Goal: Browse casually

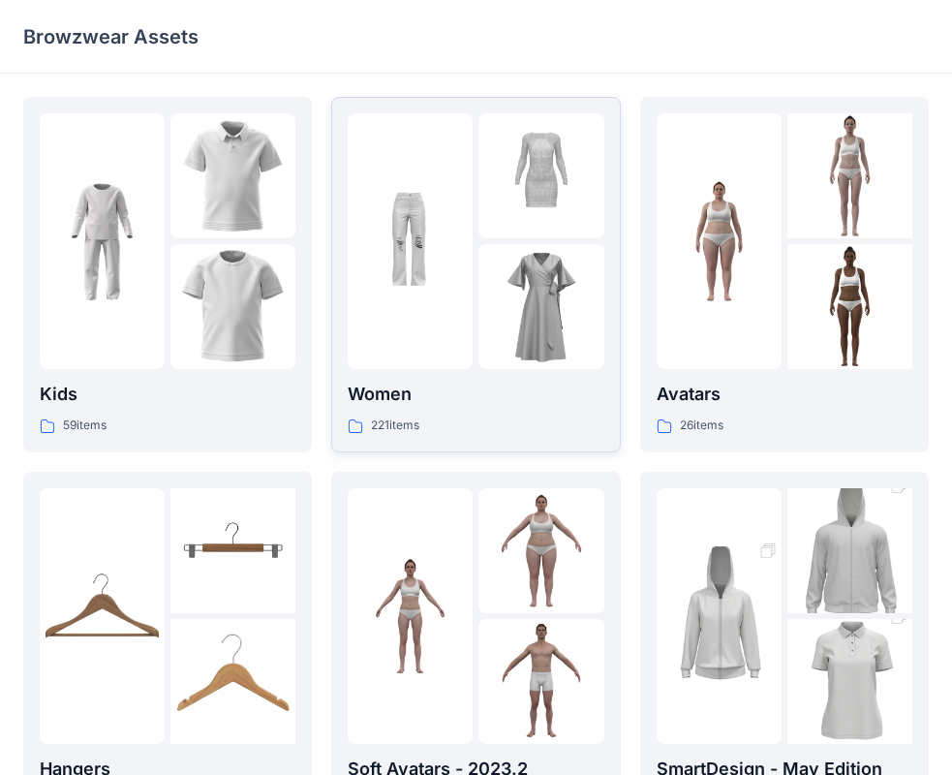
click at [455, 260] on img at bounding box center [410, 241] width 125 height 125
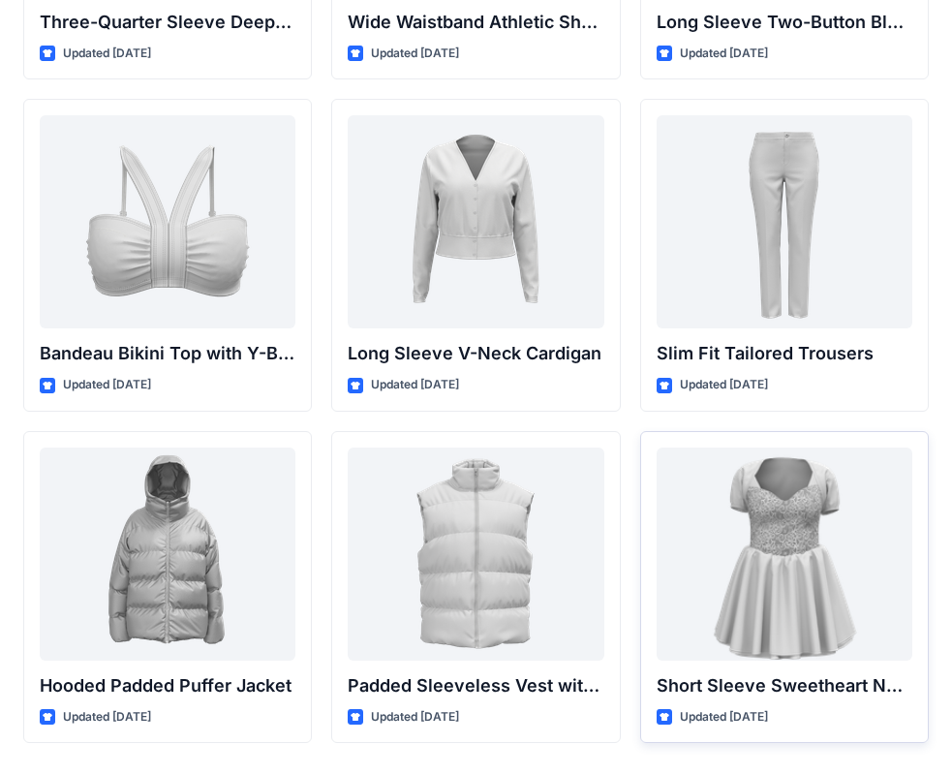
scroll to position [2033, 0]
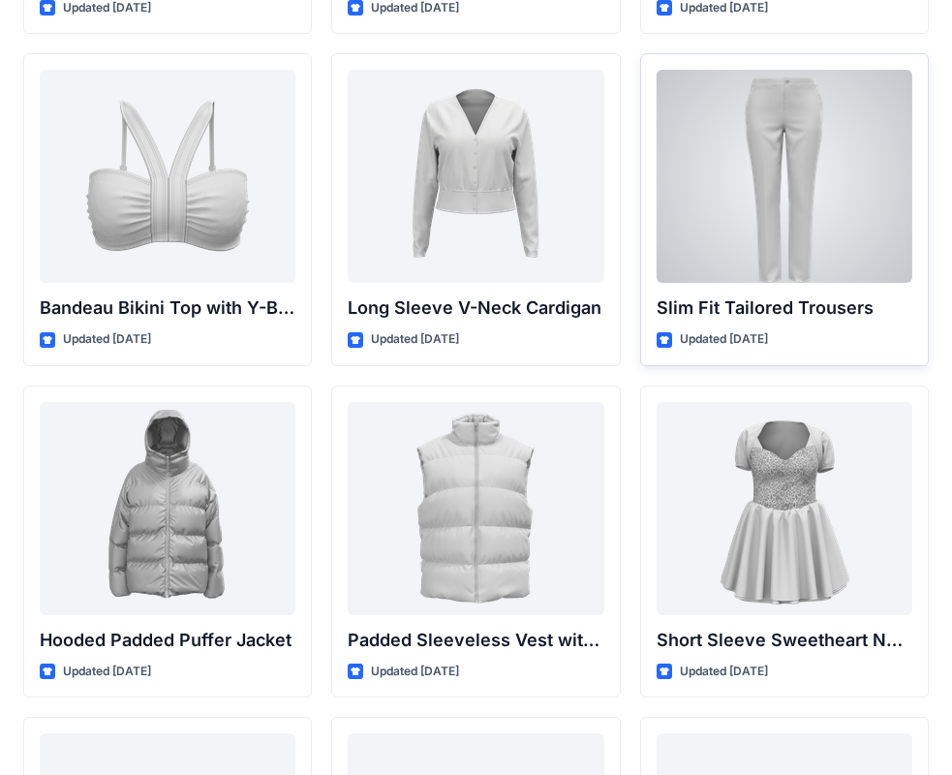
click at [850, 219] on div at bounding box center [784, 176] width 256 height 213
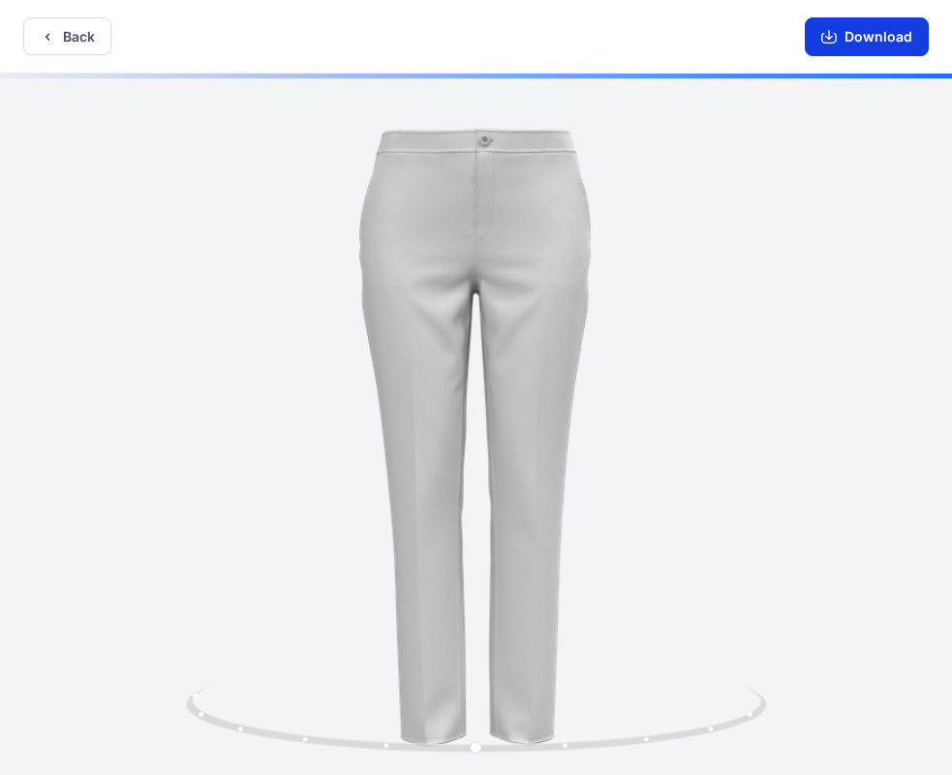
click at [837, 41] on icon "button" at bounding box center [828, 36] width 15 height 15
click at [49, 27] on button "Back" at bounding box center [67, 36] width 88 height 38
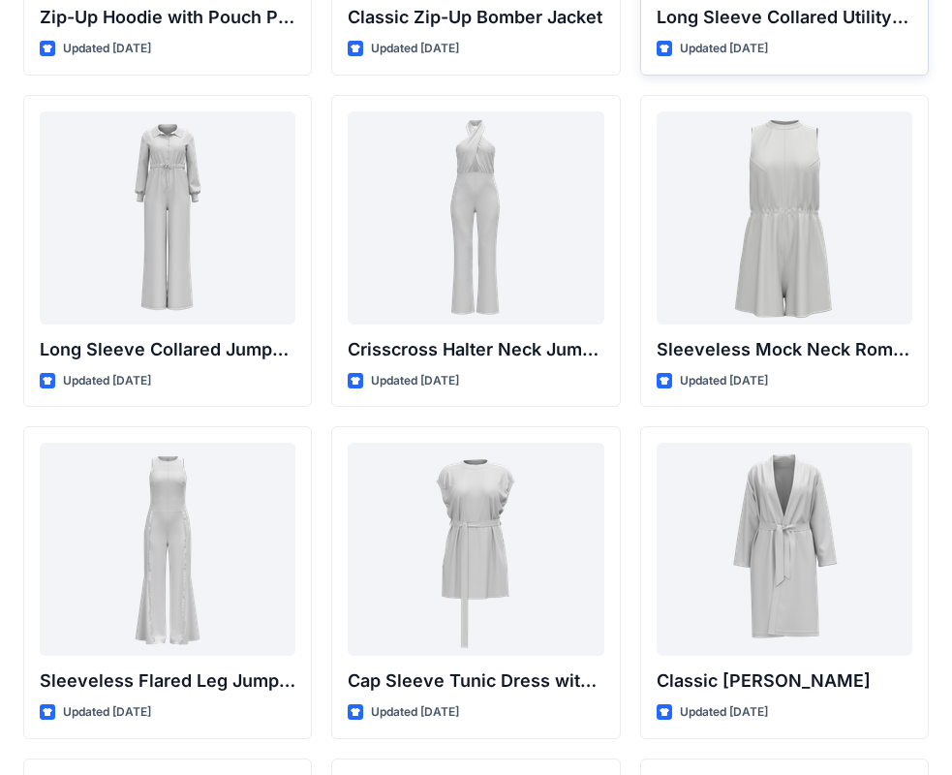
scroll to position [3667, 0]
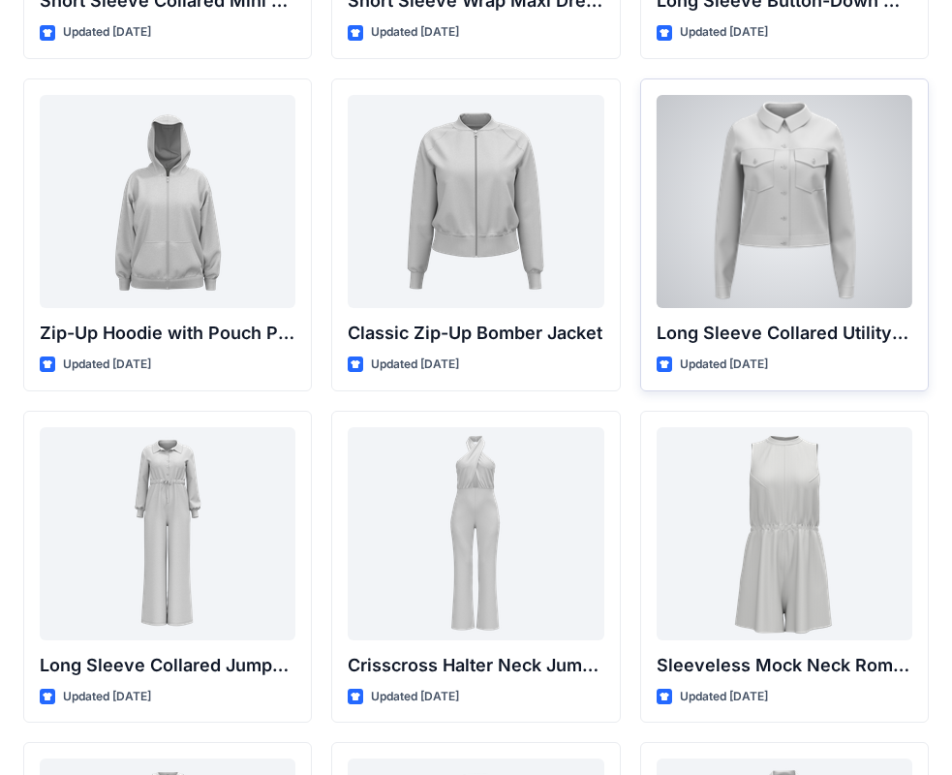
click at [795, 161] on div at bounding box center [784, 201] width 256 height 213
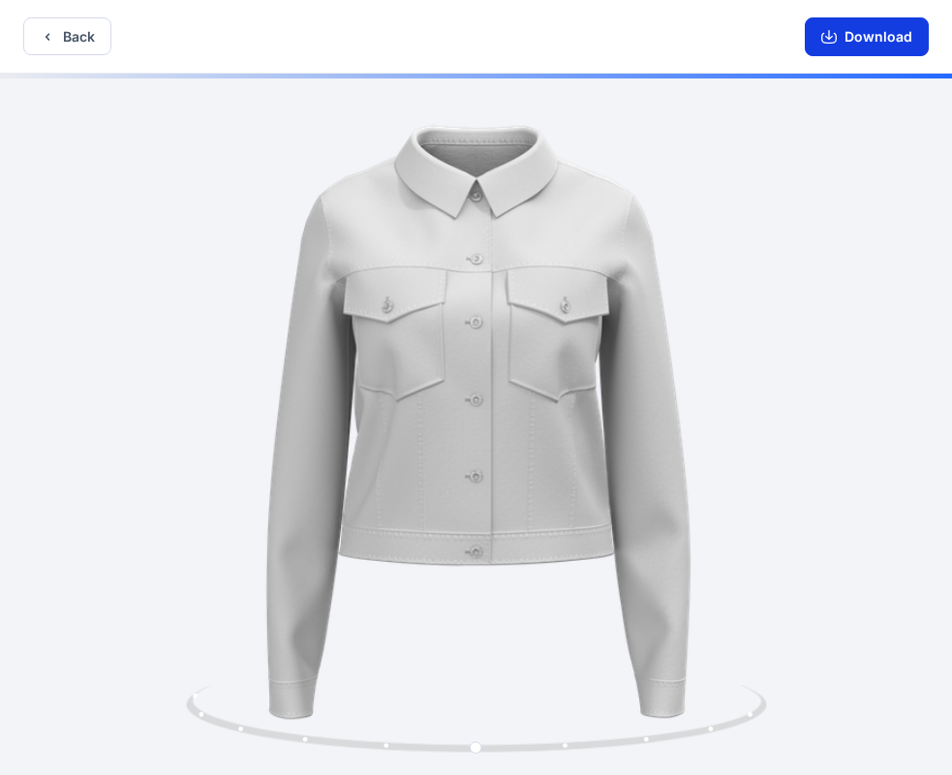
click at [832, 36] on icon "button" at bounding box center [828, 36] width 15 height 15
